Goal: Information Seeking & Learning: Learn about a topic

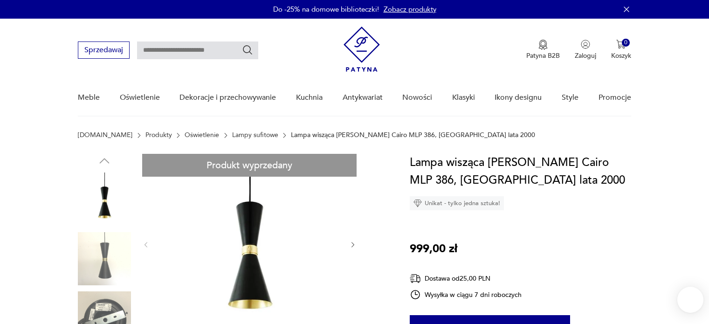
scroll to position [382, 0]
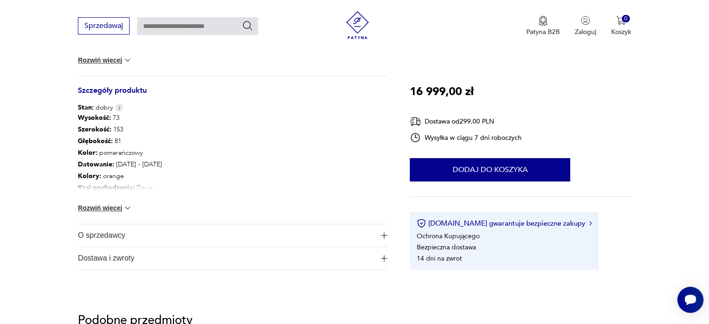
click at [110, 205] on button "Rozwiń więcej" at bounding box center [105, 207] width 54 height 9
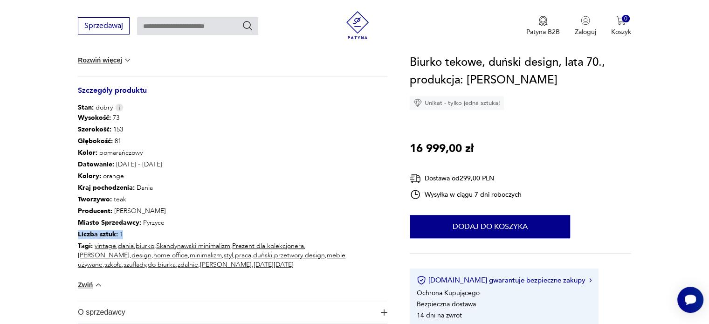
drag, startPoint x: 121, startPoint y: 232, endPoint x: 64, endPoint y: 236, distance: 57.1
click at [64, 236] on section "Produkt wyprzedany Opis produktu Biurko wykonane zostało w latach 70-tych, wypr…" at bounding box center [354, 19] width 709 height 699
